Goal: Check status: Check status

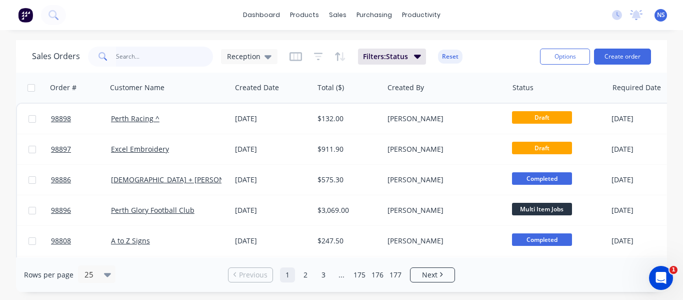
click at [118, 54] on input "text" at bounding box center [165, 57] width 98 height 20
click at [133, 57] on input "text" at bounding box center [165, 57] width 98 height 20
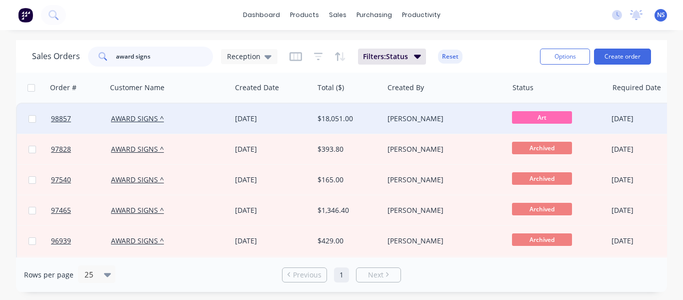
type input "award signs"
click at [188, 120] on div "AWARD SIGNS ^" at bounding box center [166, 119] width 111 height 10
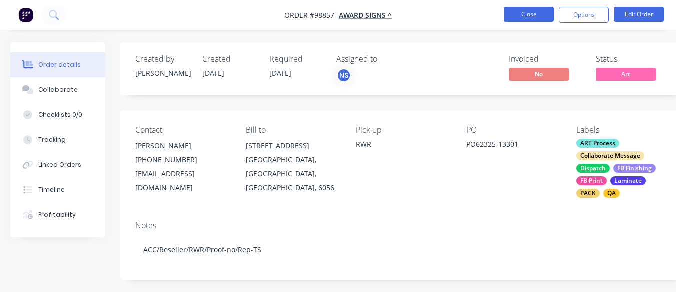
click at [523, 14] on button "Close" at bounding box center [529, 14] width 50 height 15
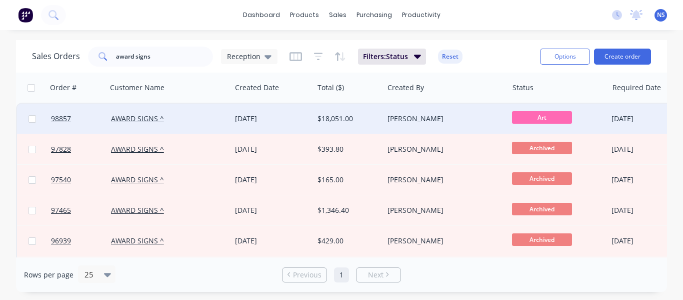
click at [198, 120] on div "AWARD SIGNS ^" at bounding box center [166, 119] width 111 height 10
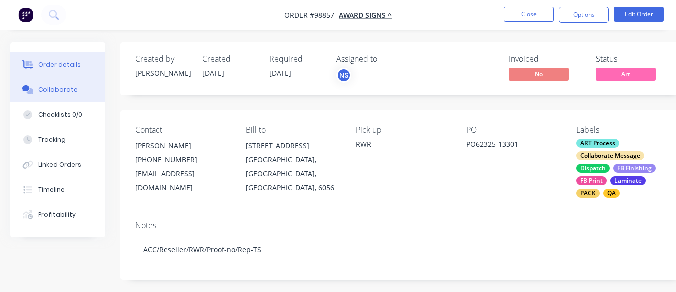
click at [59, 92] on div "Collaborate" at bounding box center [58, 90] width 40 height 9
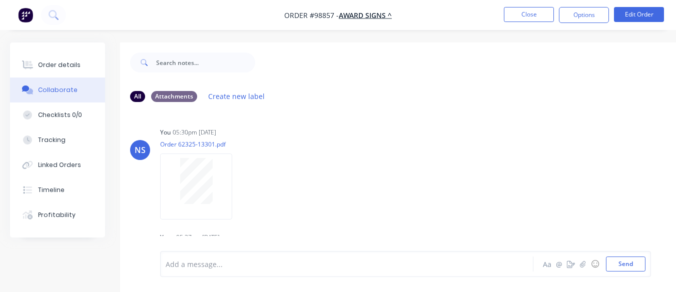
scroll to position [23, 0]
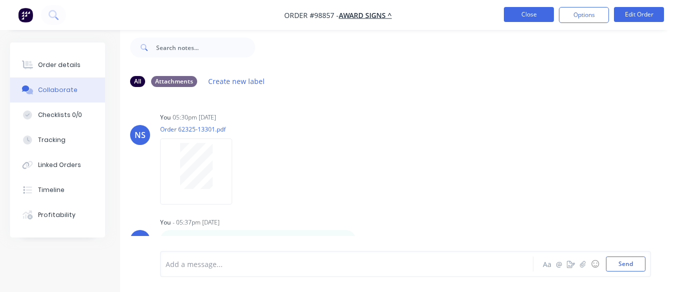
click at [528, 8] on button "Close" at bounding box center [529, 14] width 50 height 15
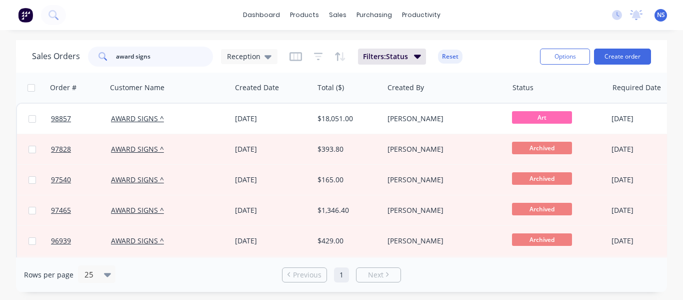
drag, startPoint x: 163, startPoint y: 55, endPoint x: 88, endPoint y: 52, distance: 75.1
click at [88, 52] on div "award signs" at bounding box center [150, 57] width 125 height 20
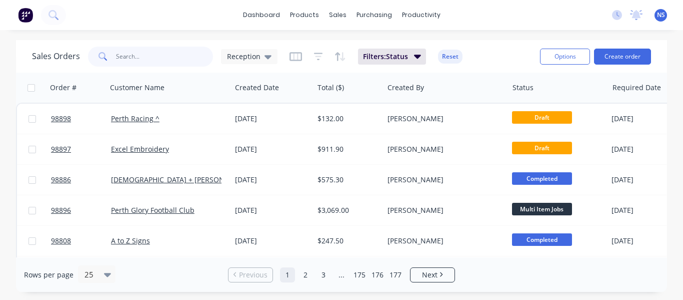
paste input "4501185079"
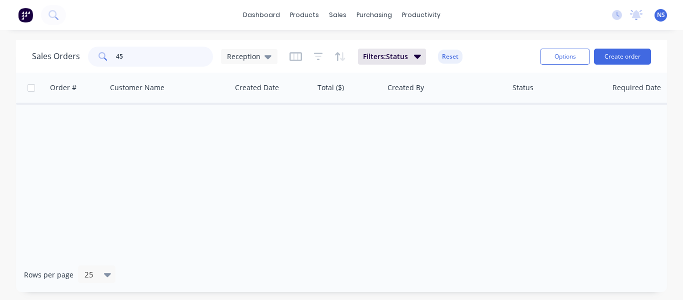
type input "4"
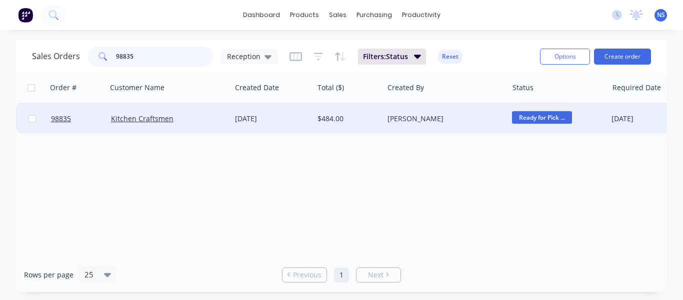
type input "98835"
click at [201, 123] on div "Kitchen Craftsmen" at bounding box center [166, 119] width 111 height 10
